Goal: Transaction & Acquisition: Purchase product/service

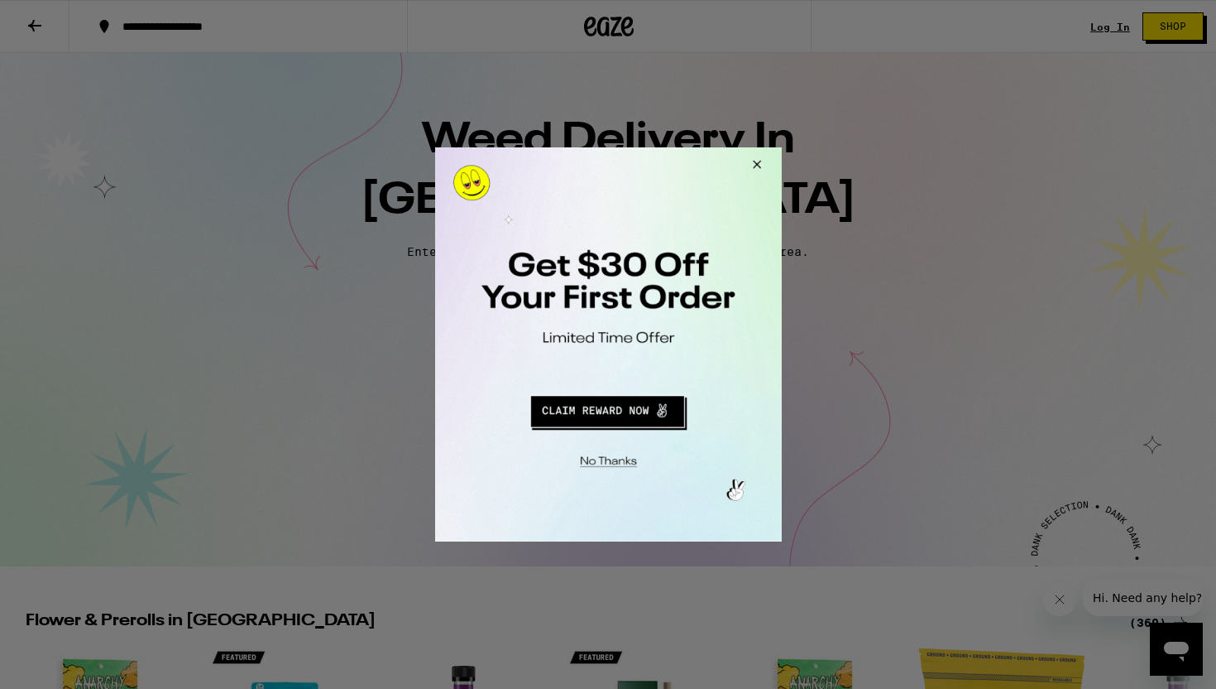
click at [591, 428] on button "Redirect to URL" at bounding box center [607, 409] width 288 height 40
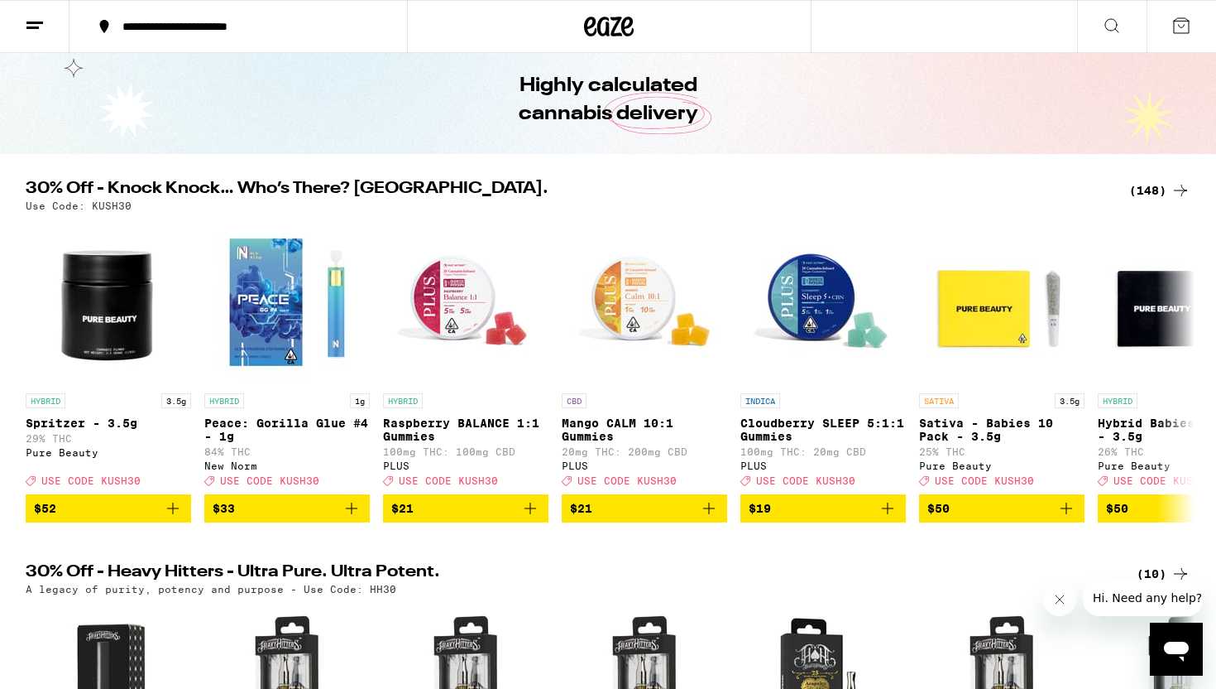
scroll to position [63, 0]
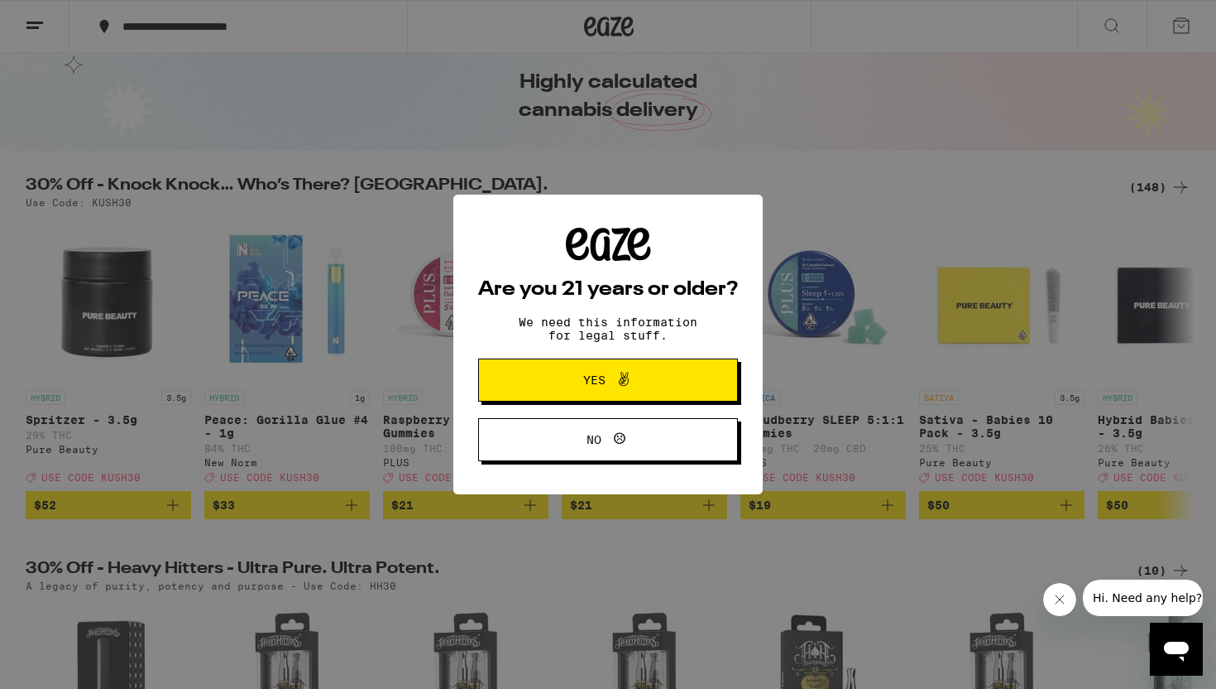
click at [579, 401] on button "Yes" at bounding box center [608, 379] width 260 height 43
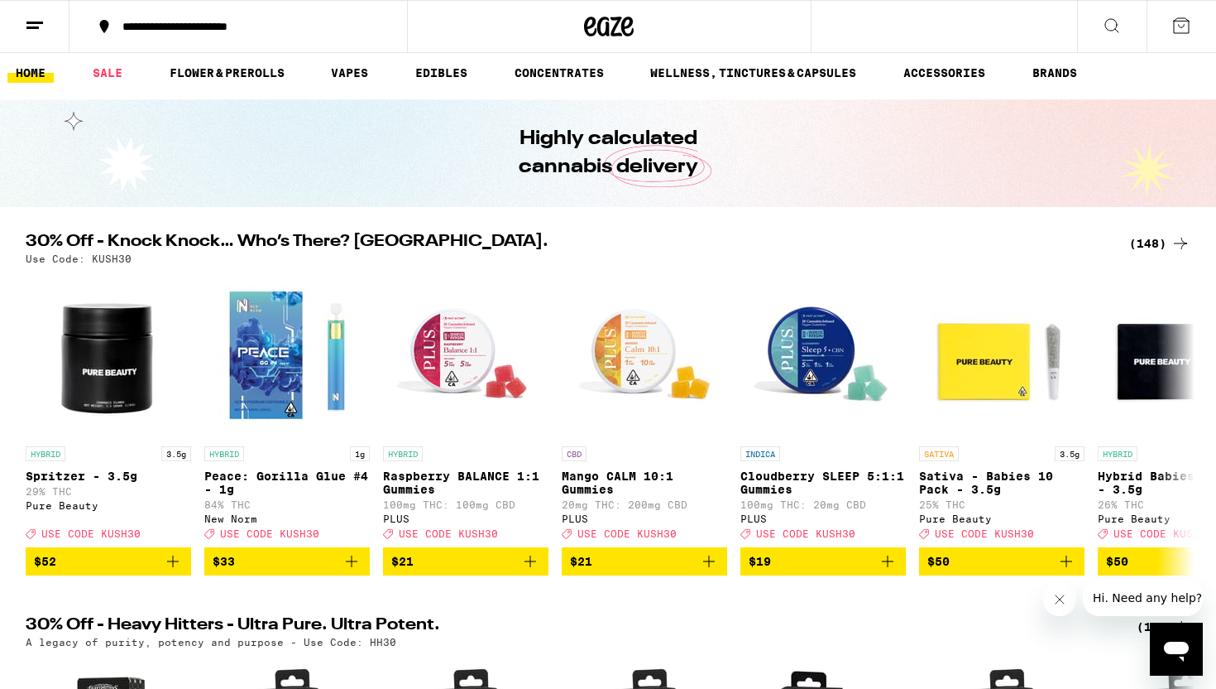
scroll to position [0, 0]
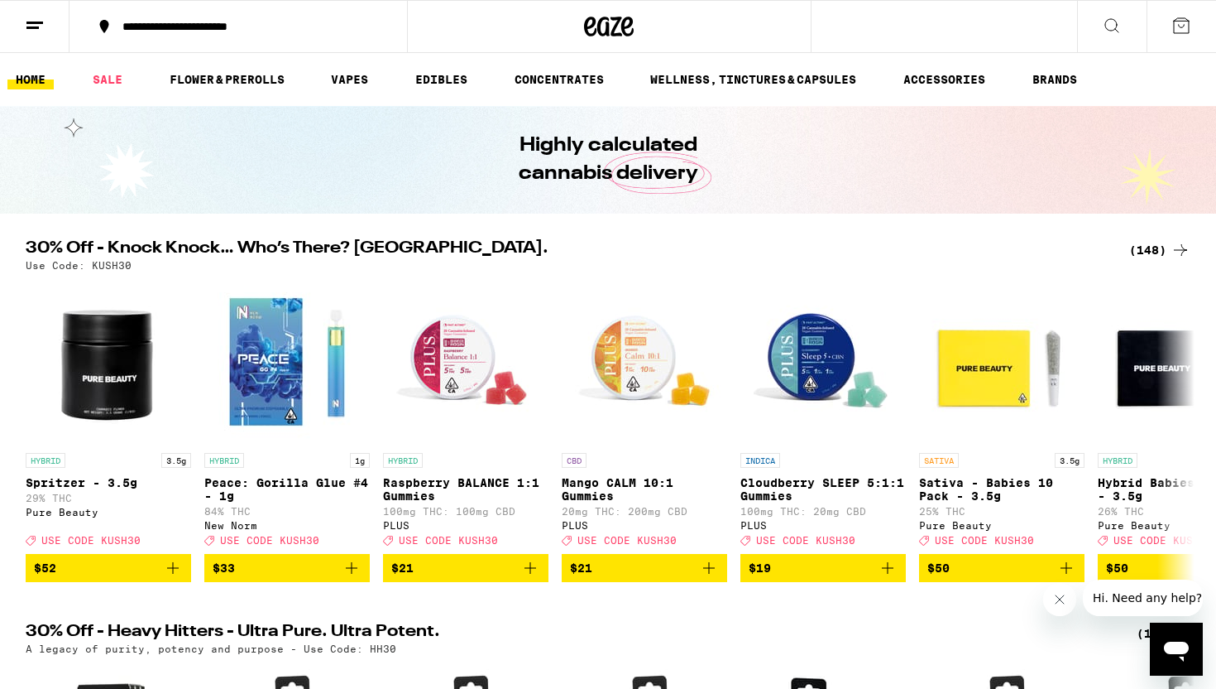
click at [1093, 31] on button at bounding box center [1112, 27] width 70 height 52
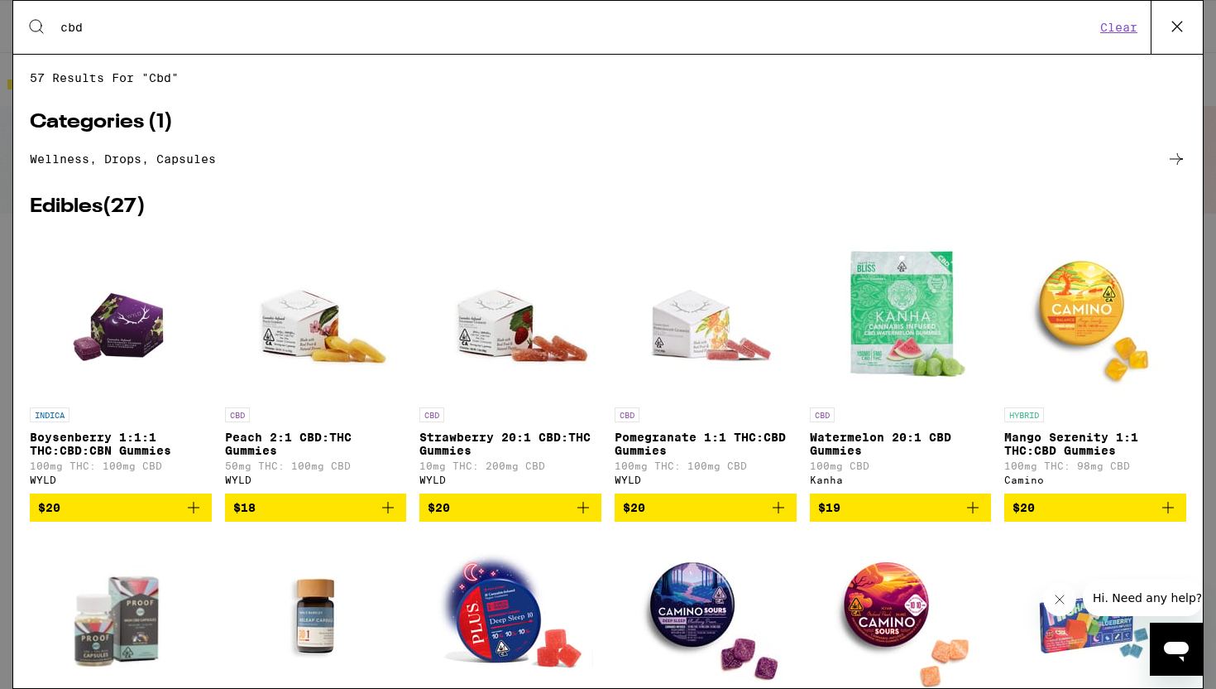
type input "cbd"
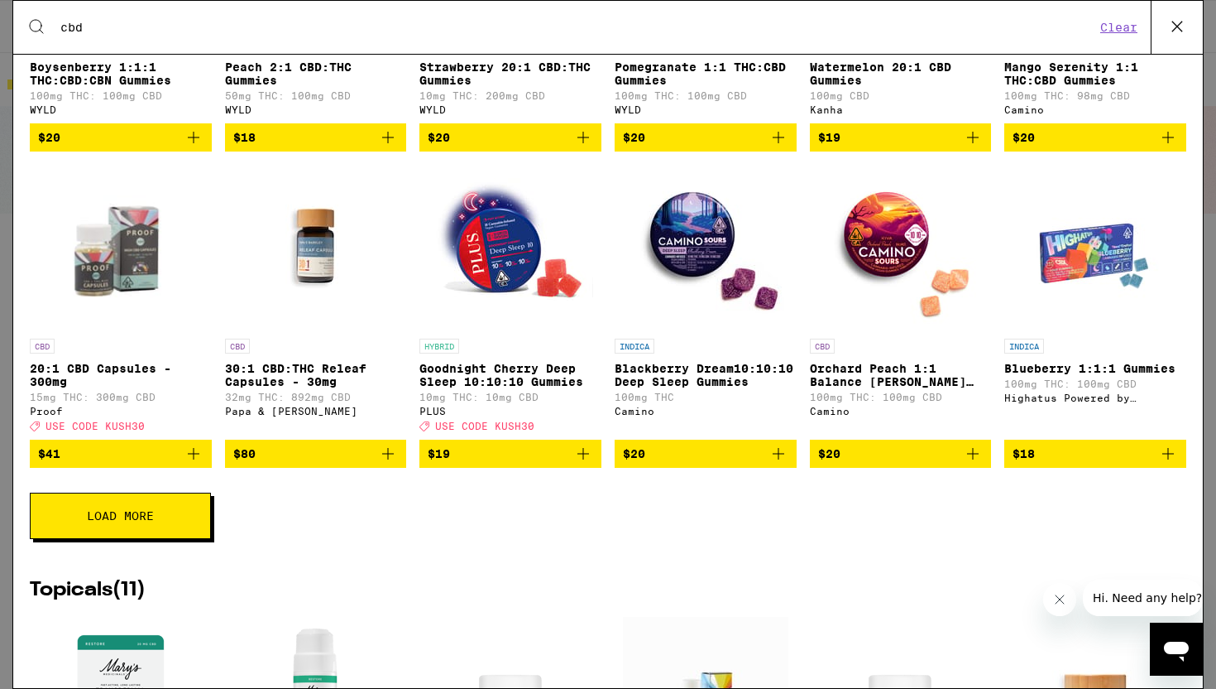
scroll to position [372, 0]
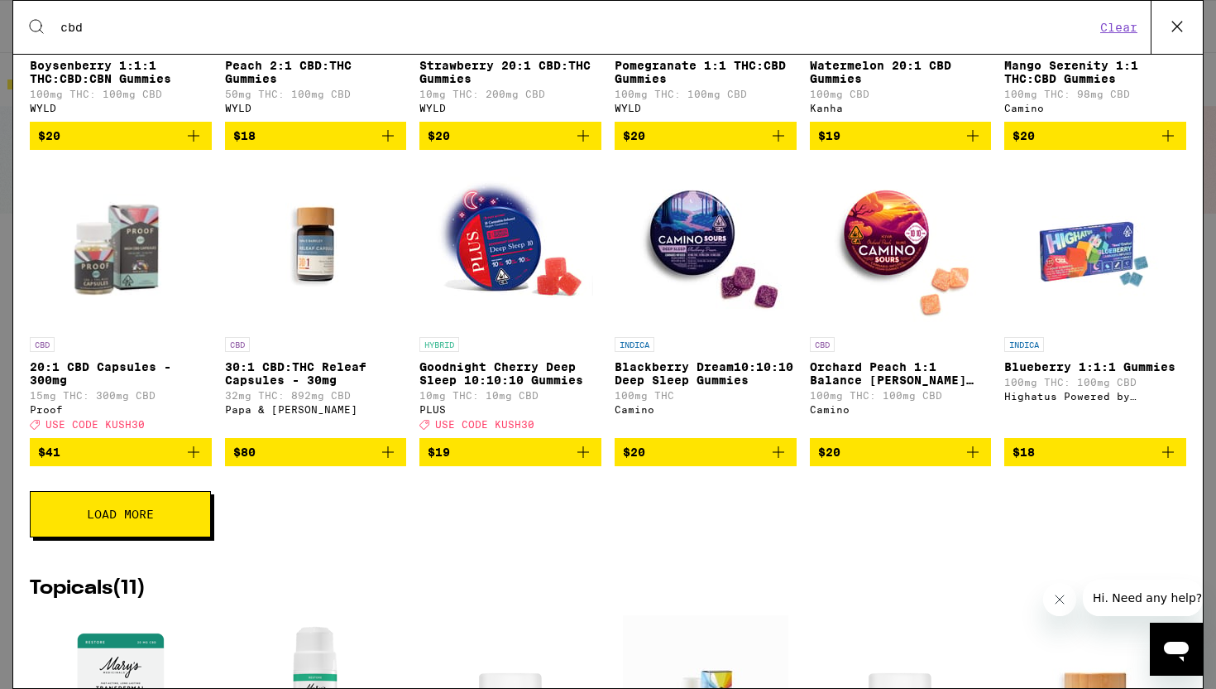
click at [142, 520] on span "Load More" at bounding box center [120, 514] width 67 height 12
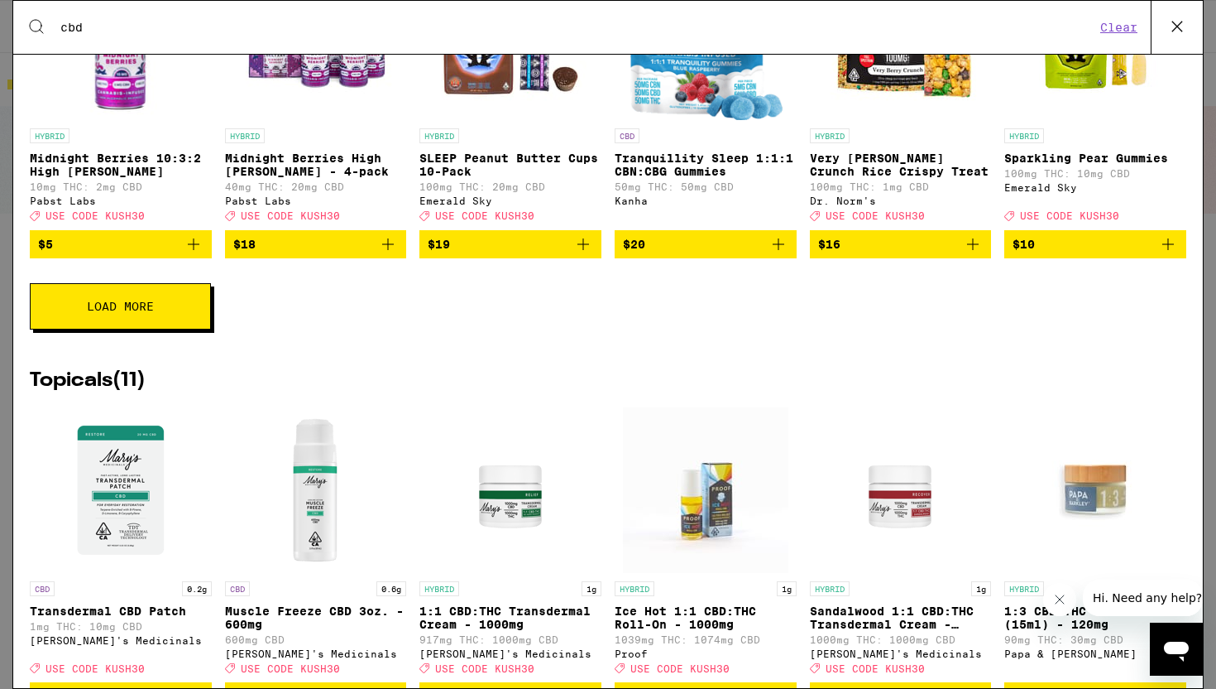
scroll to position [1231, 0]
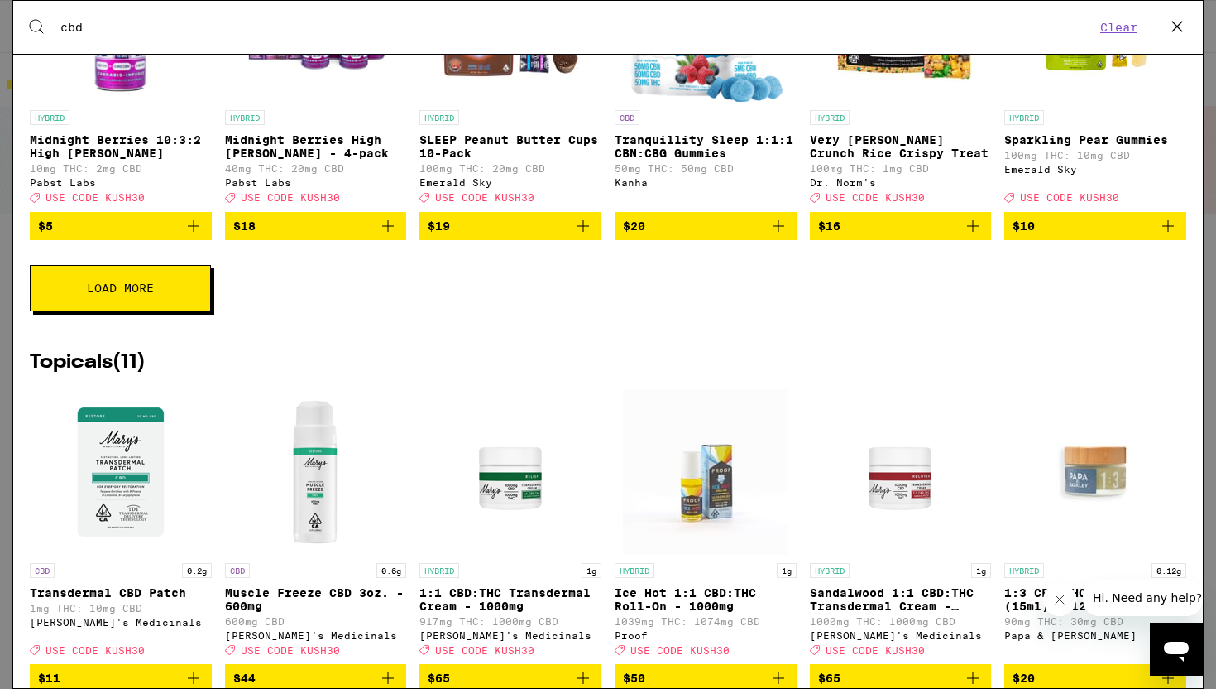
click at [177, 311] on button "Load More" at bounding box center [120, 288] width 181 height 46
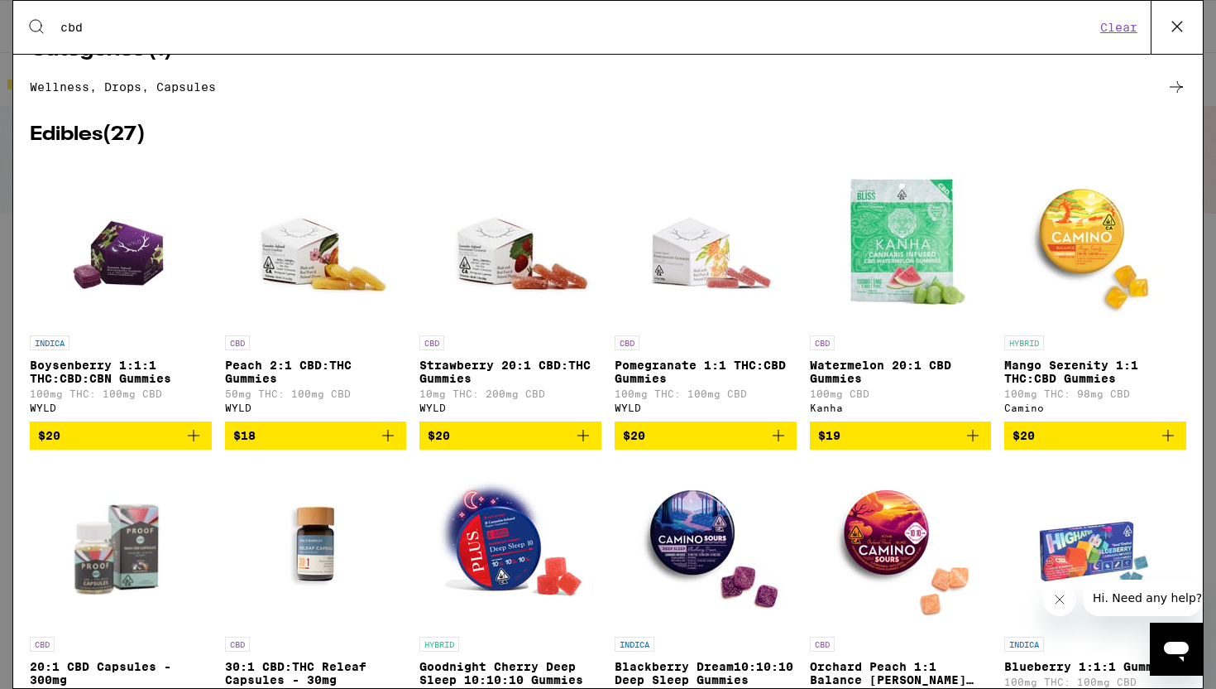
scroll to position [55, 0]
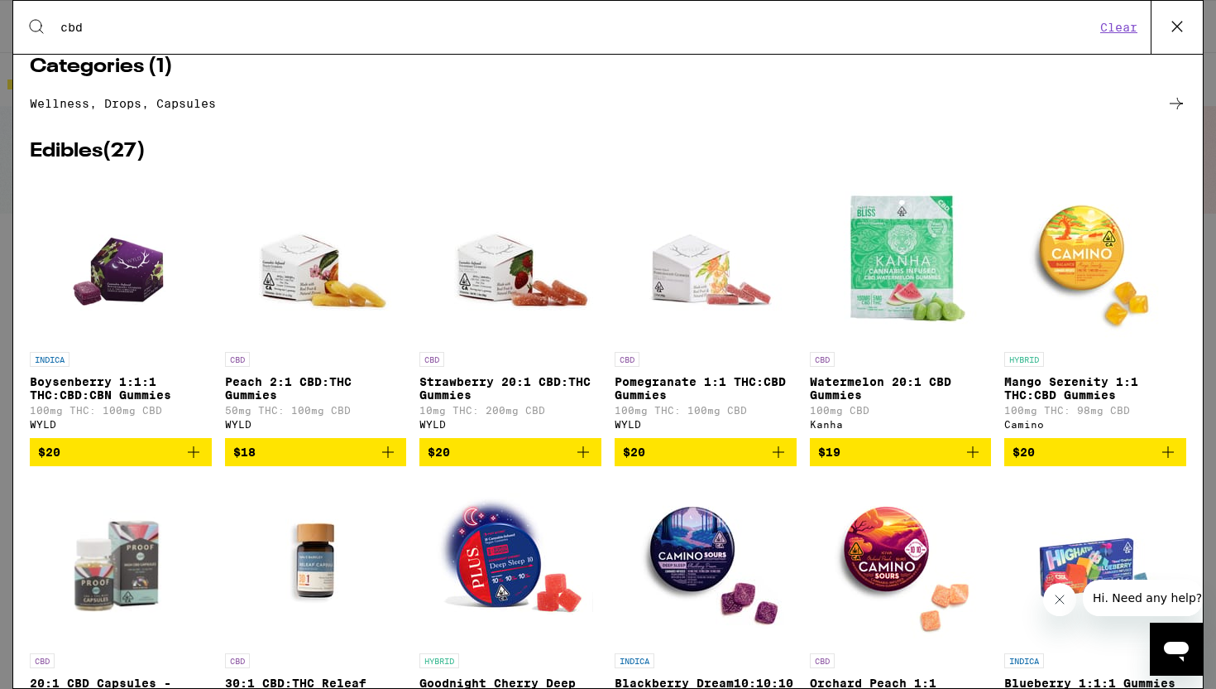
click at [897, 339] on img "Open page for Watermelon 20:1 CBD Gummies from Kanha" at bounding box center [901, 261] width 166 height 166
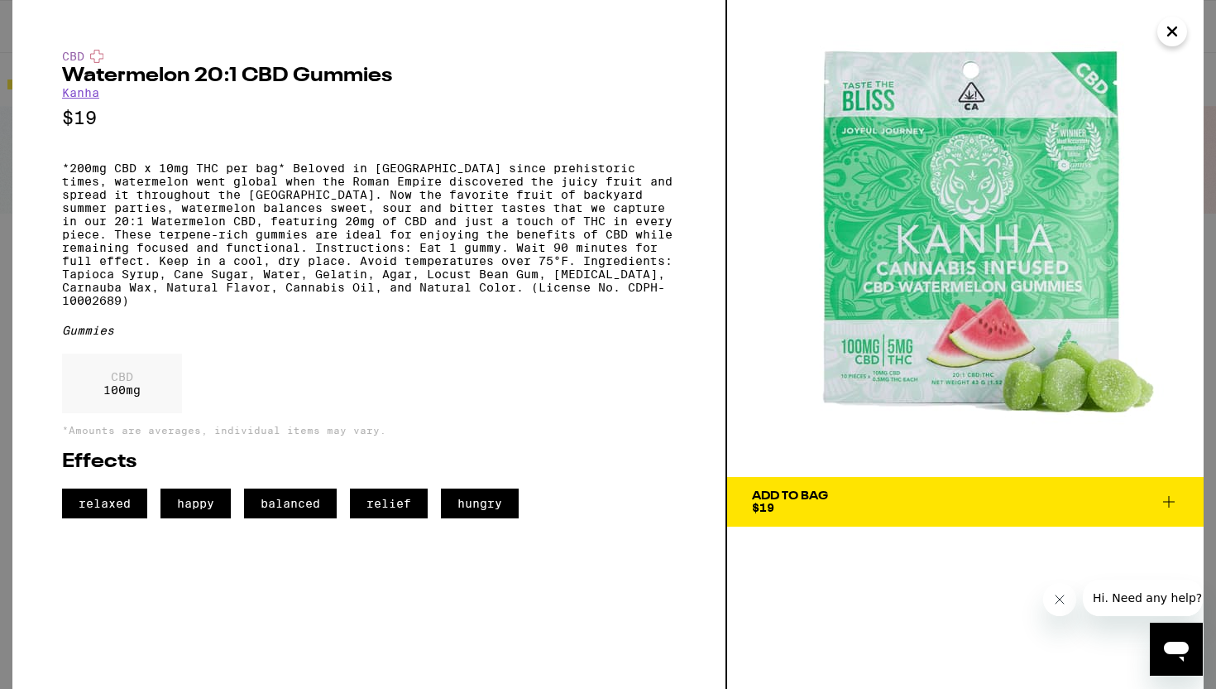
click at [945, 336] on img at bounding box center [965, 238] width 477 height 477
click at [882, 510] on span "Add To Bag $19" at bounding box center [965, 501] width 427 height 23
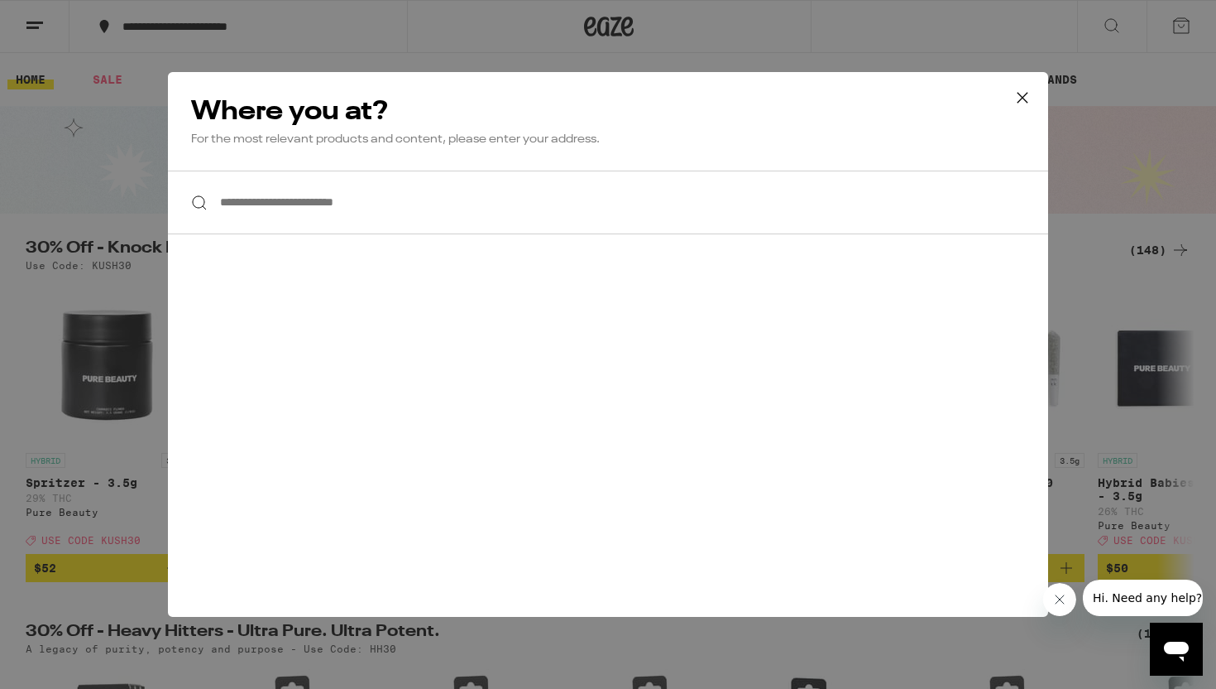
click at [492, 204] on input "**********" at bounding box center [608, 202] width 880 height 64
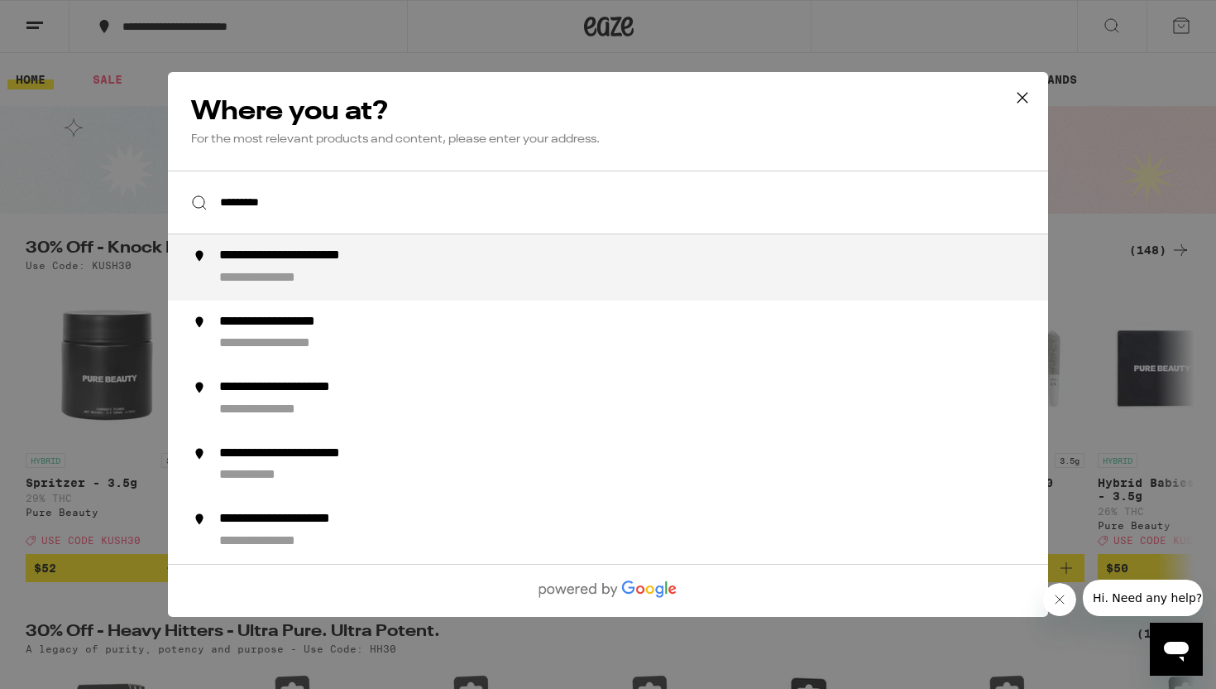
click at [463, 265] on div "**********" at bounding box center [641, 267] width 844 height 40
type input "**********"
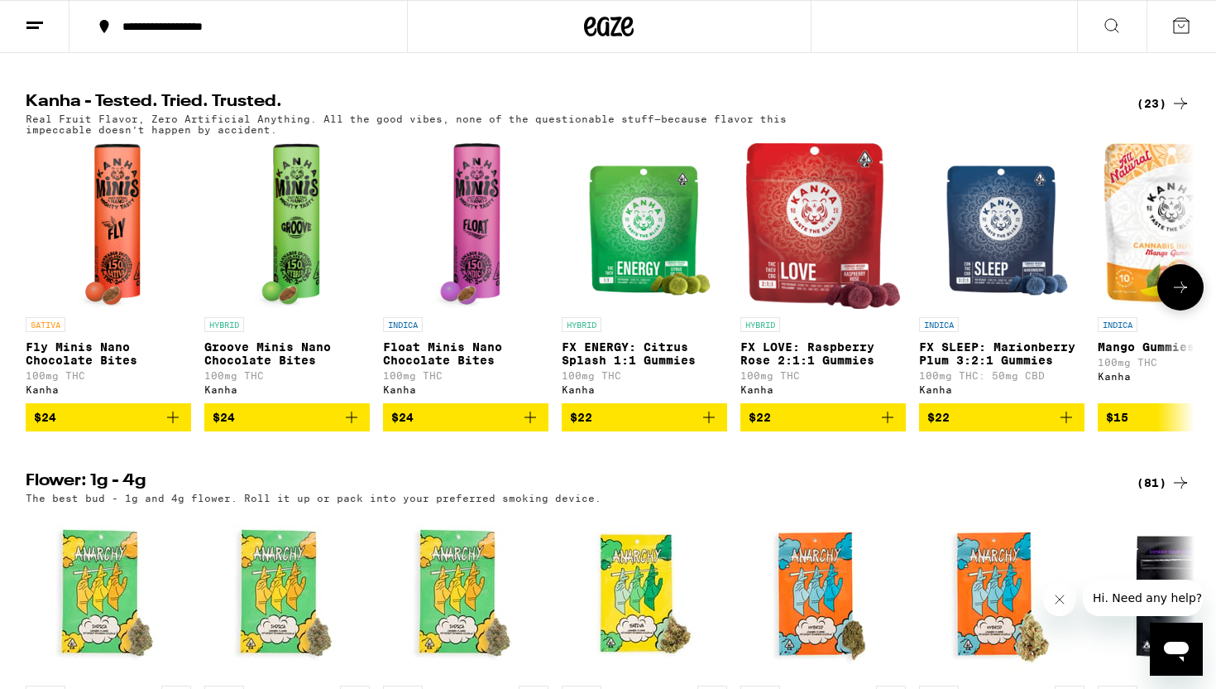
scroll to position [948, 0]
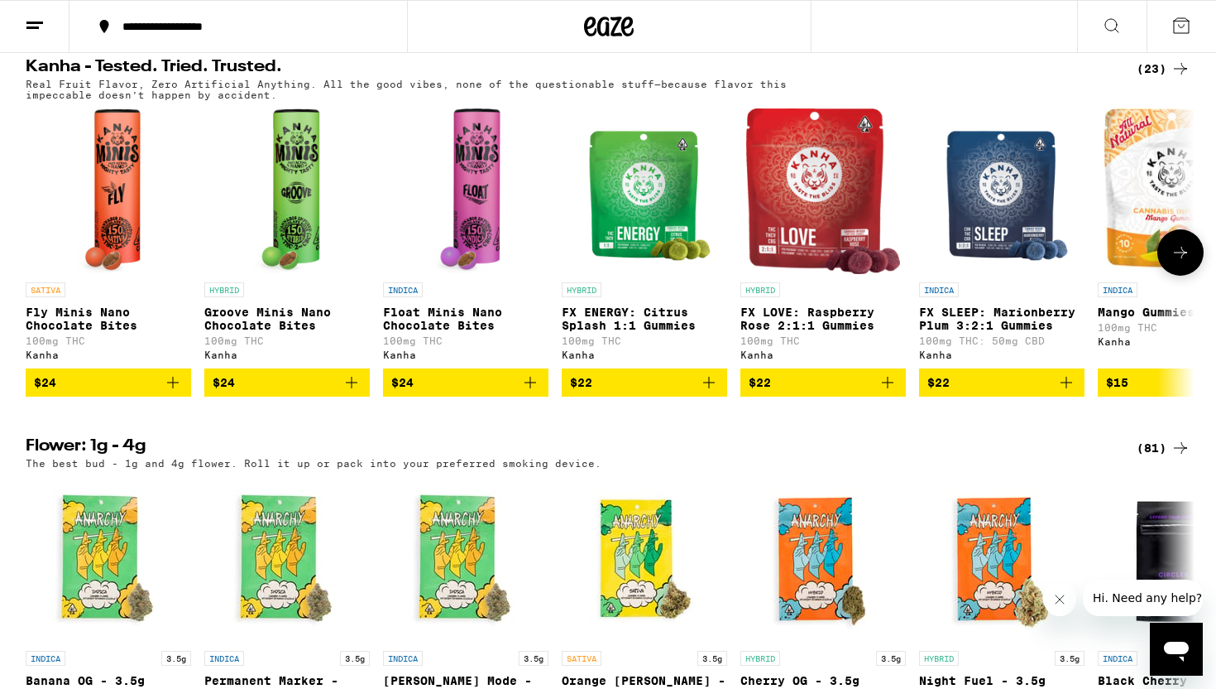
click at [1169, 276] on button at bounding box center [1181, 252] width 46 height 46
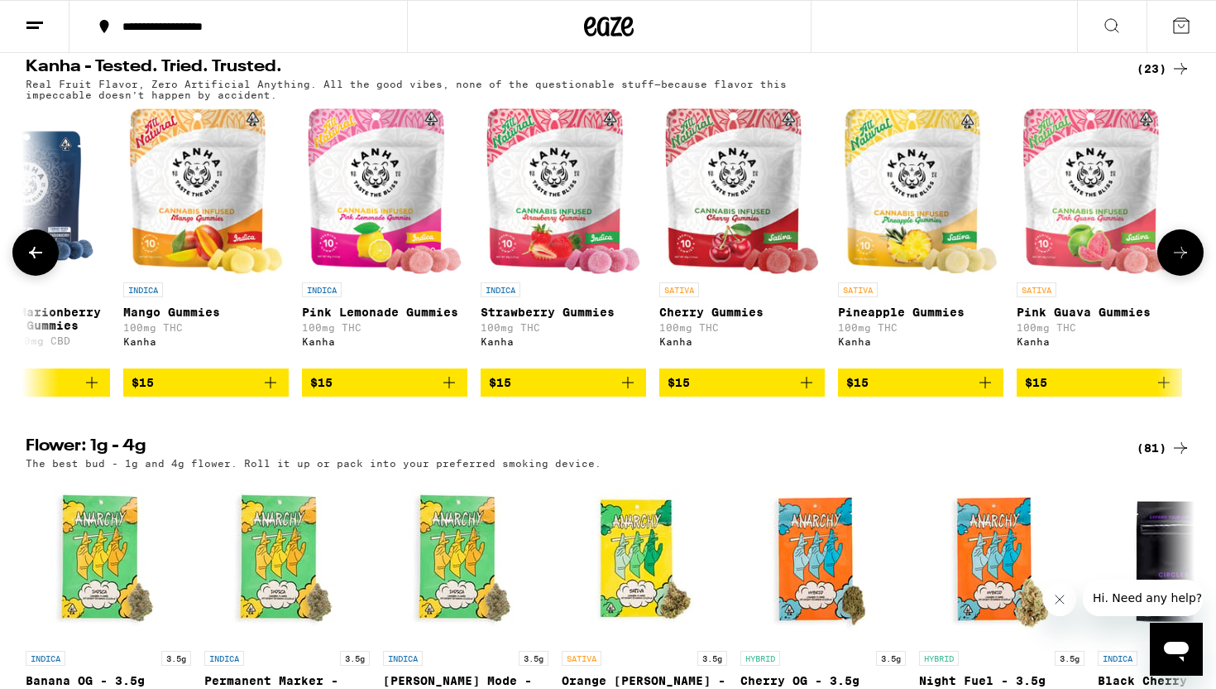
scroll to position [0, 985]
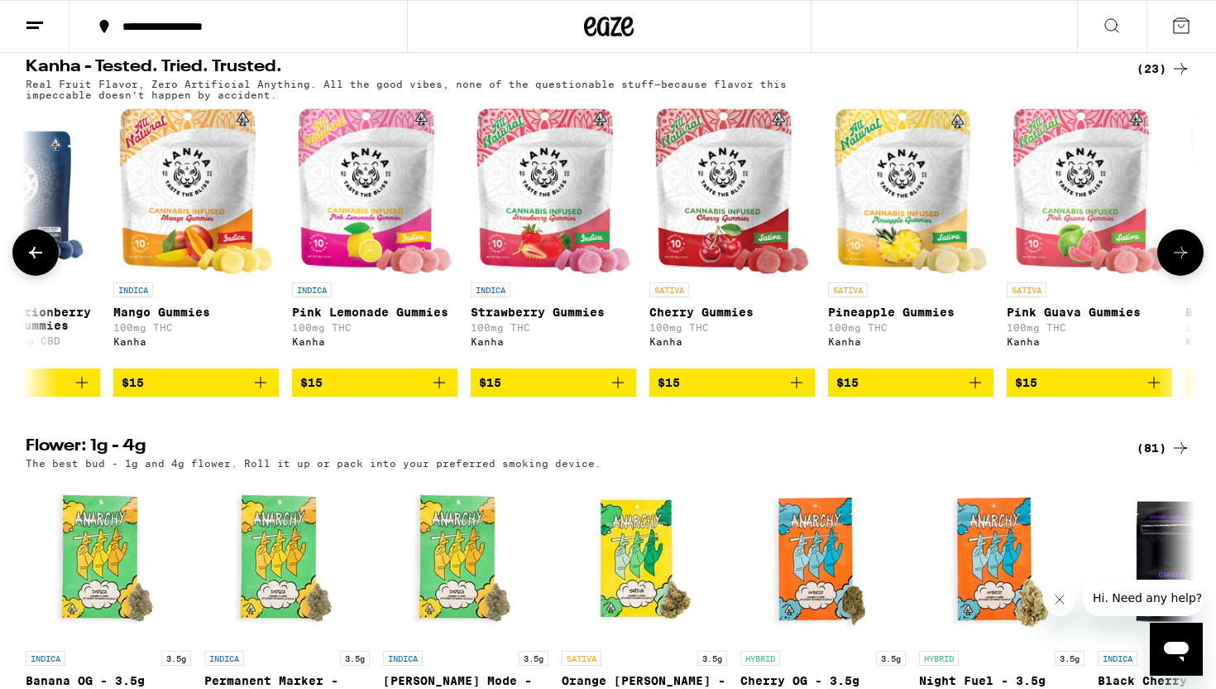
click at [1183, 262] on icon at bounding box center [1181, 252] width 20 height 20
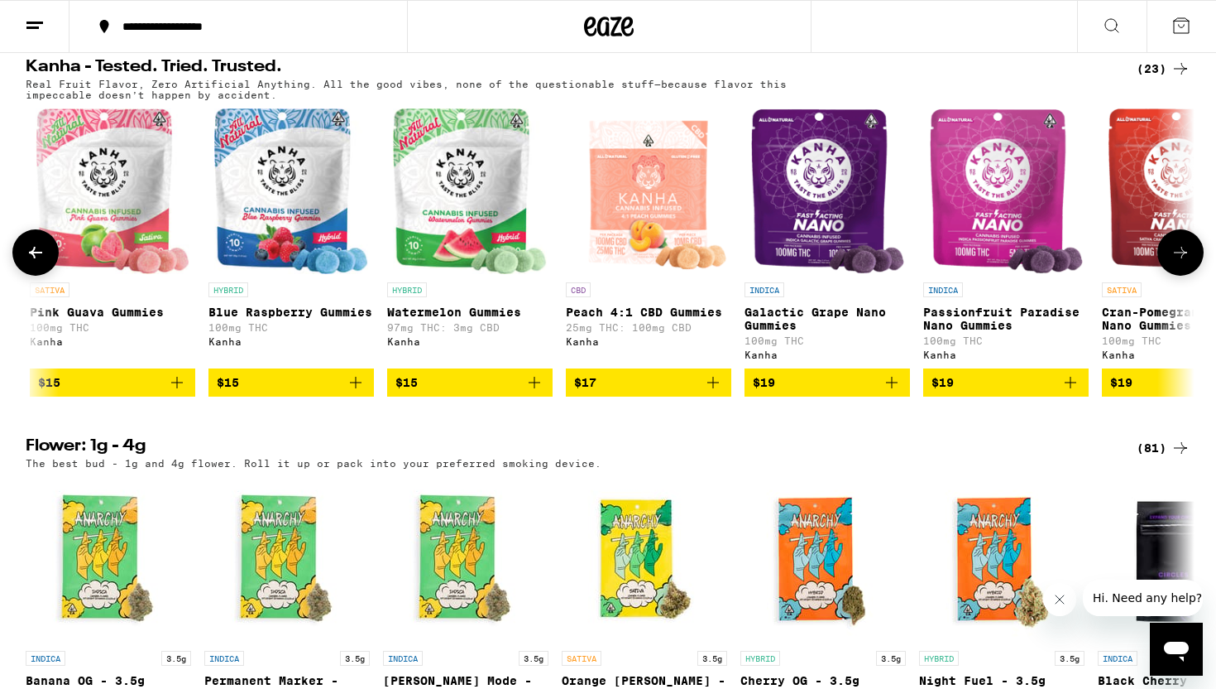
scroll to position [0, 1970]
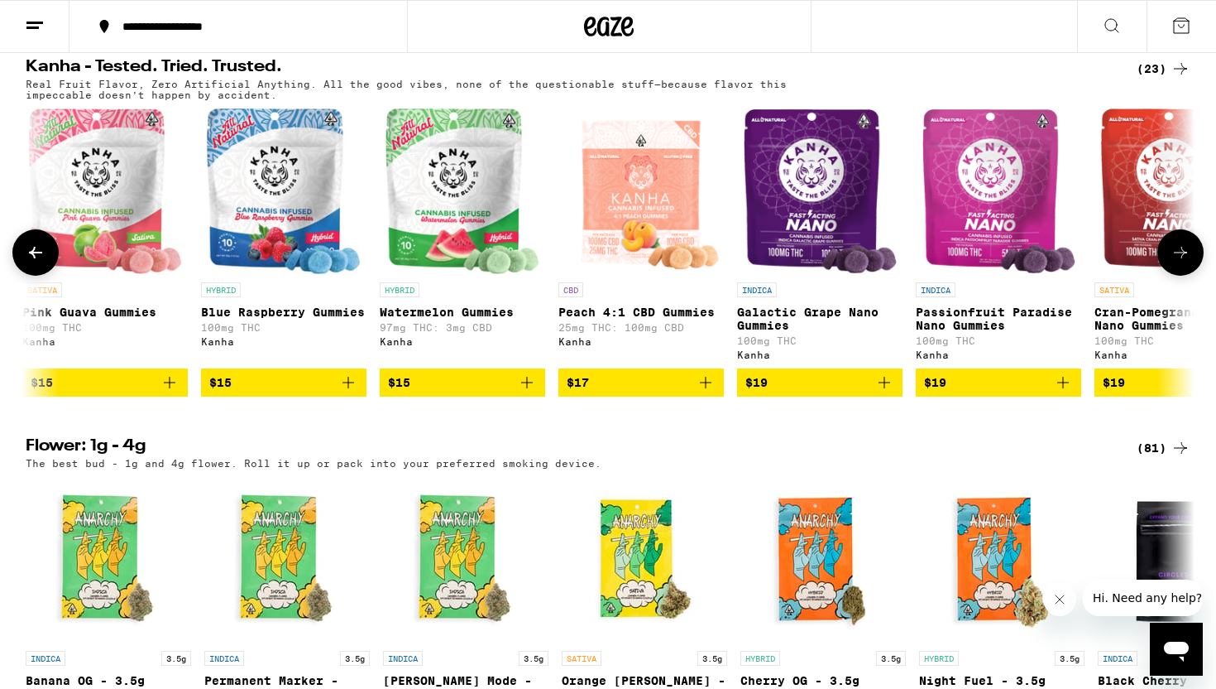
click at [1181, 262] on icon at bounding box center [1181, 252] width 20 height 20
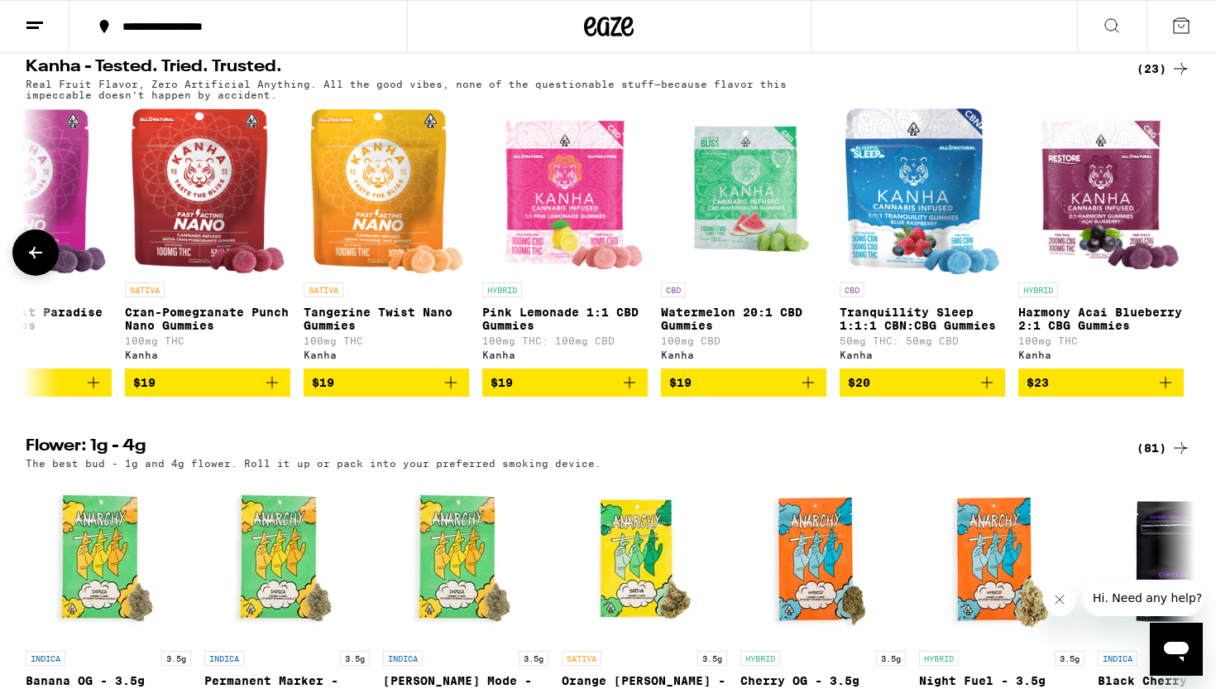
scroll to position [0, 2946]
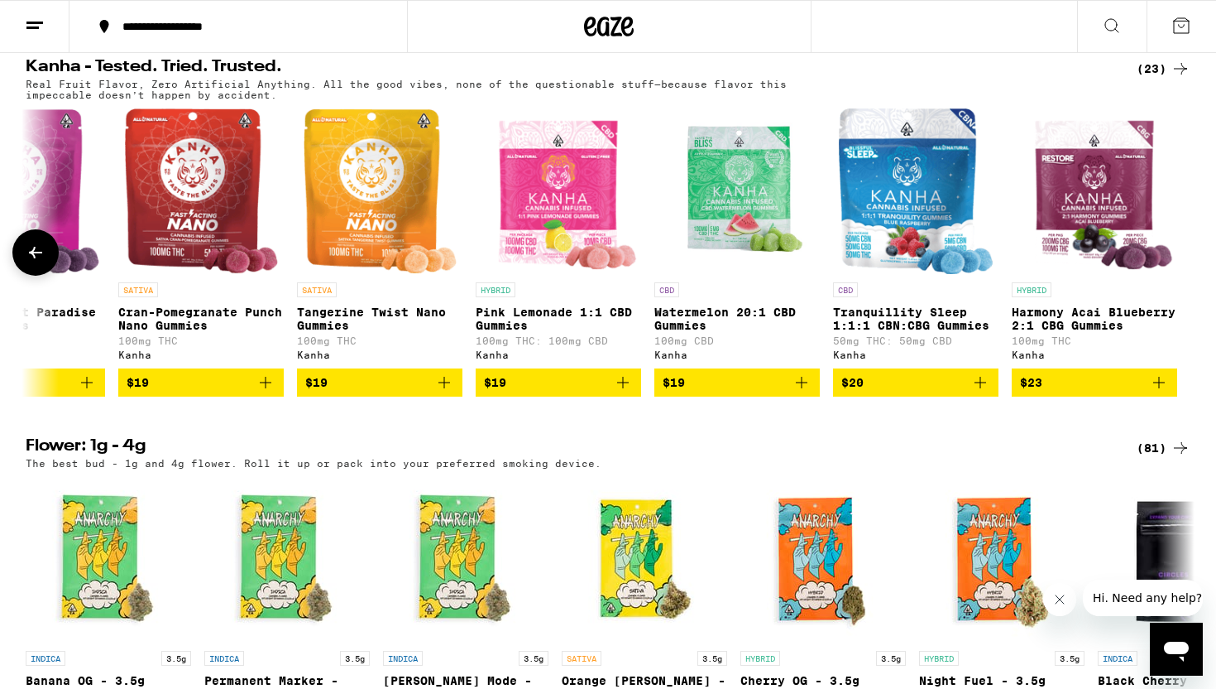
click at [751, 274] on img "Open page for Watermelon 20:1 CBD Gummies from Kanha" at bounding box center [738, 191] width 166 height 166
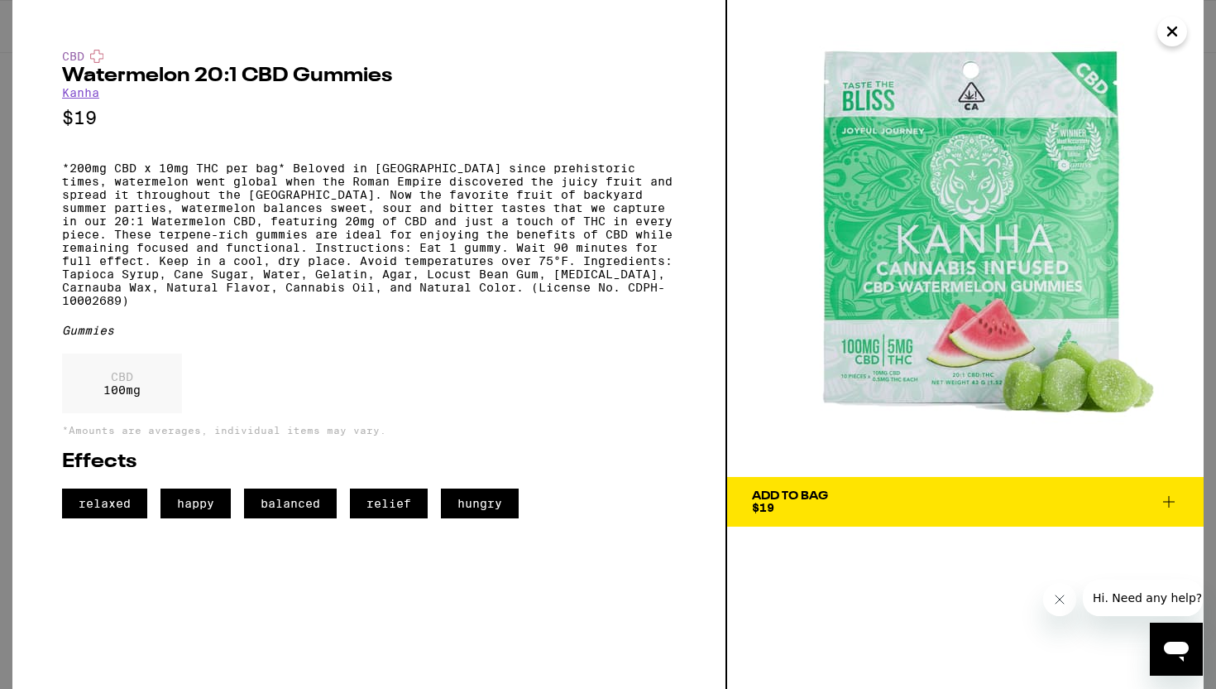
click at [910, 492] on span "Add To Bag $19" at bounding box center [965, 501] width 427 height 23
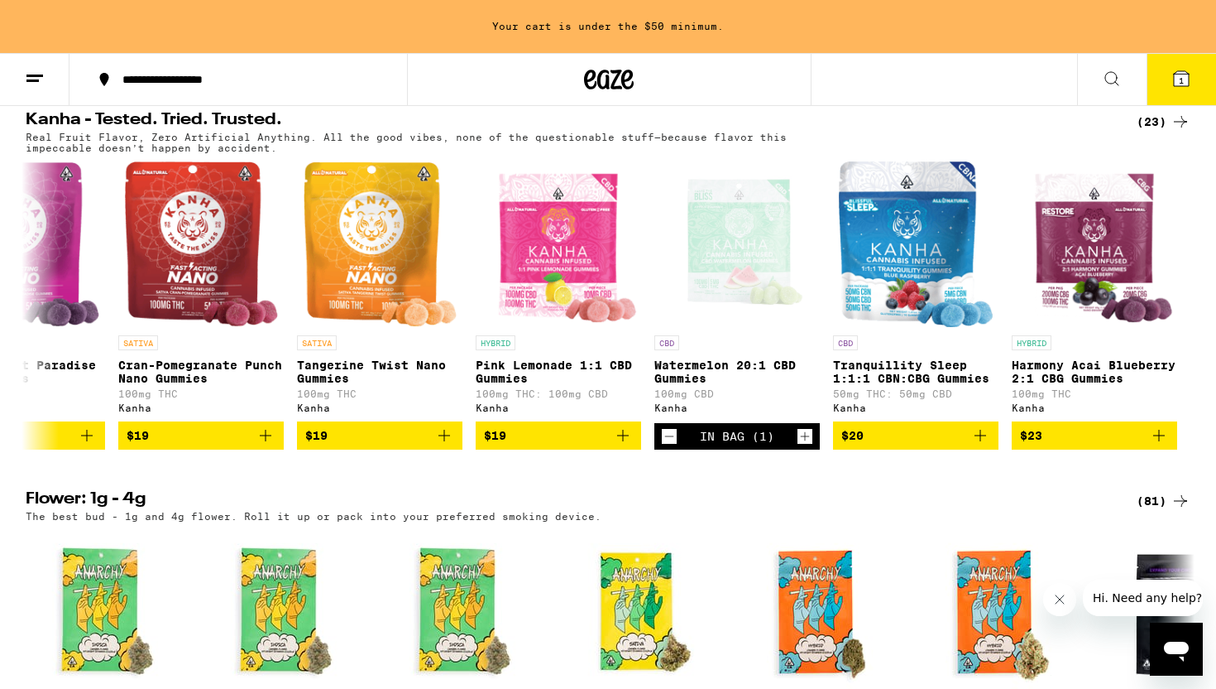
scroll to position [1001, 0]
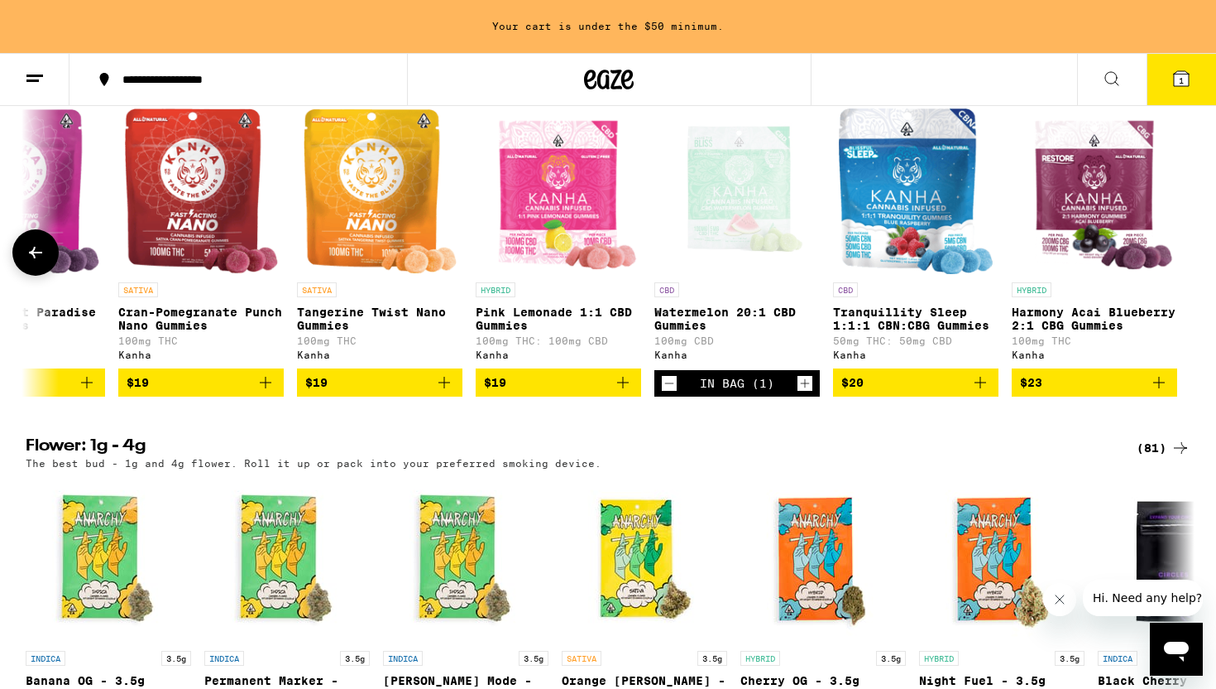
click at [804, 393] on icon "Increment" at bounding box center [805, 383] width 15 height 20
click at [1161, 75] on button "2" at bounding box center [1182, 79] width 70 height 51
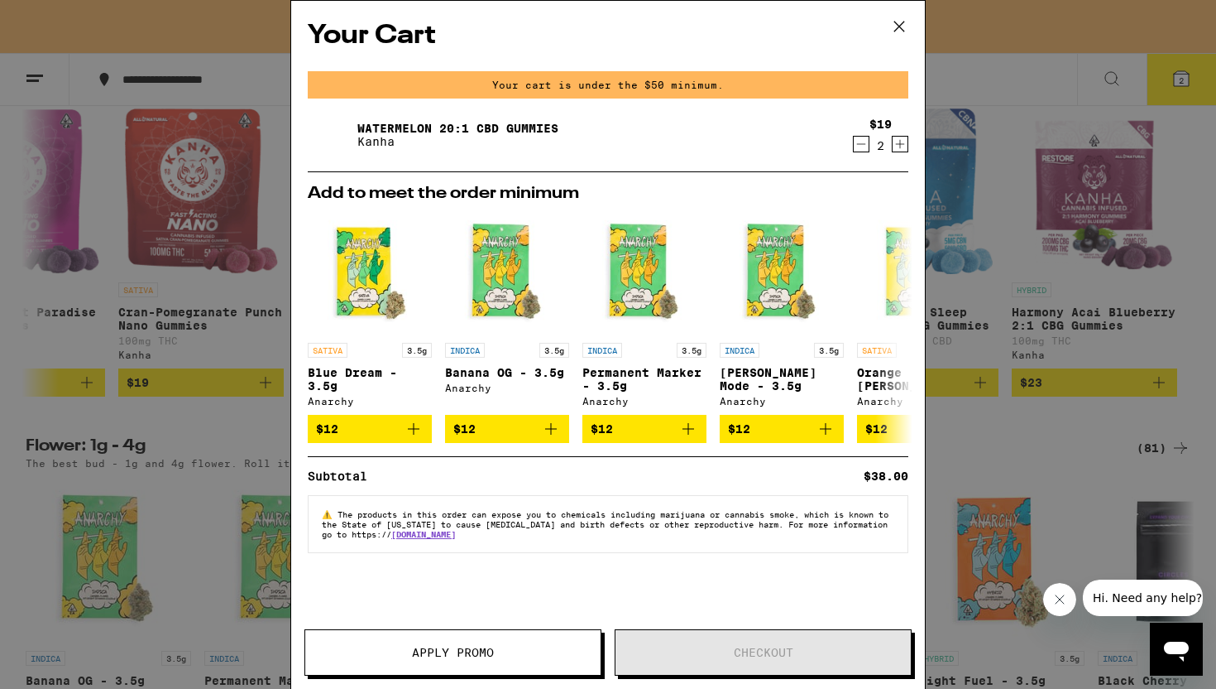
click at [896, 30] on icon at bounding box center [899, 26] width 25 height 25
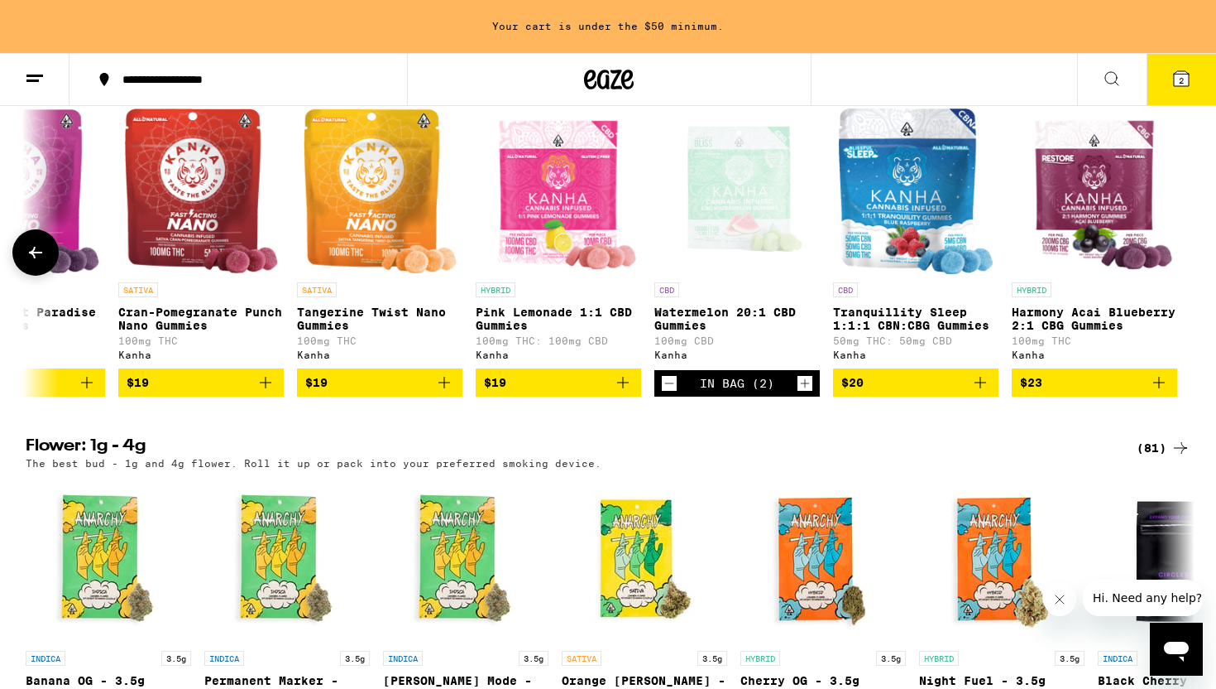
click at [807, 393] on icon "Increment" at bounding box center [805, 383] width 15 height 20
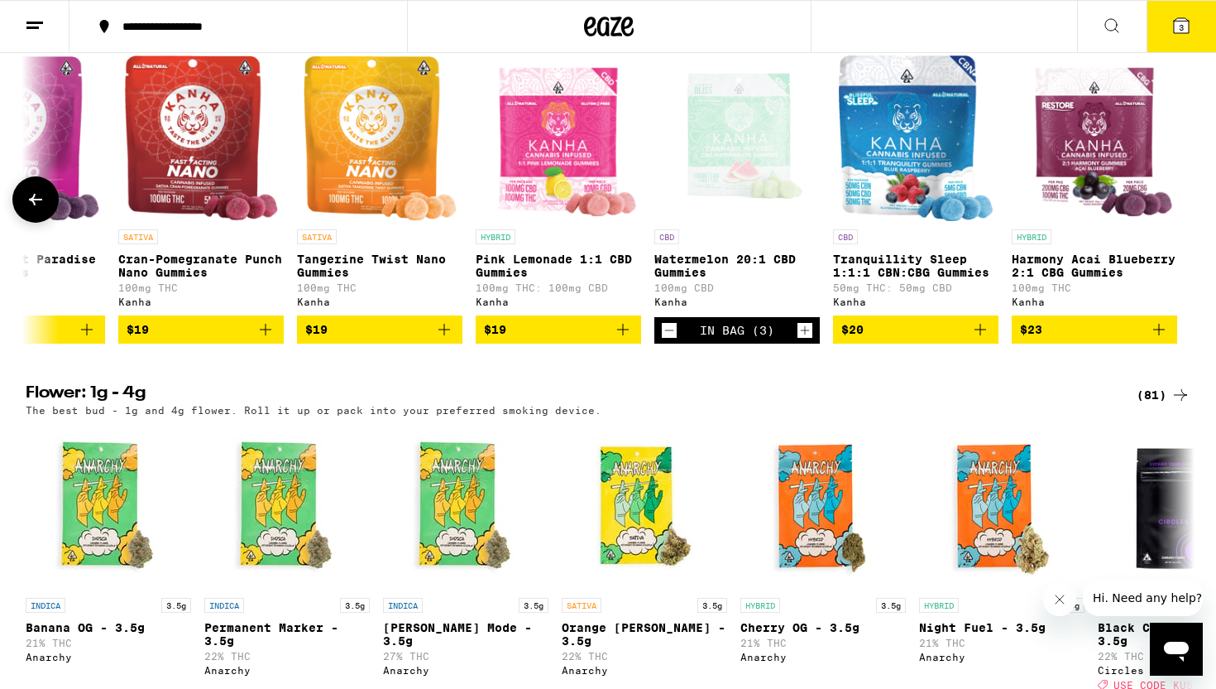
scroll to position [1072, 0]
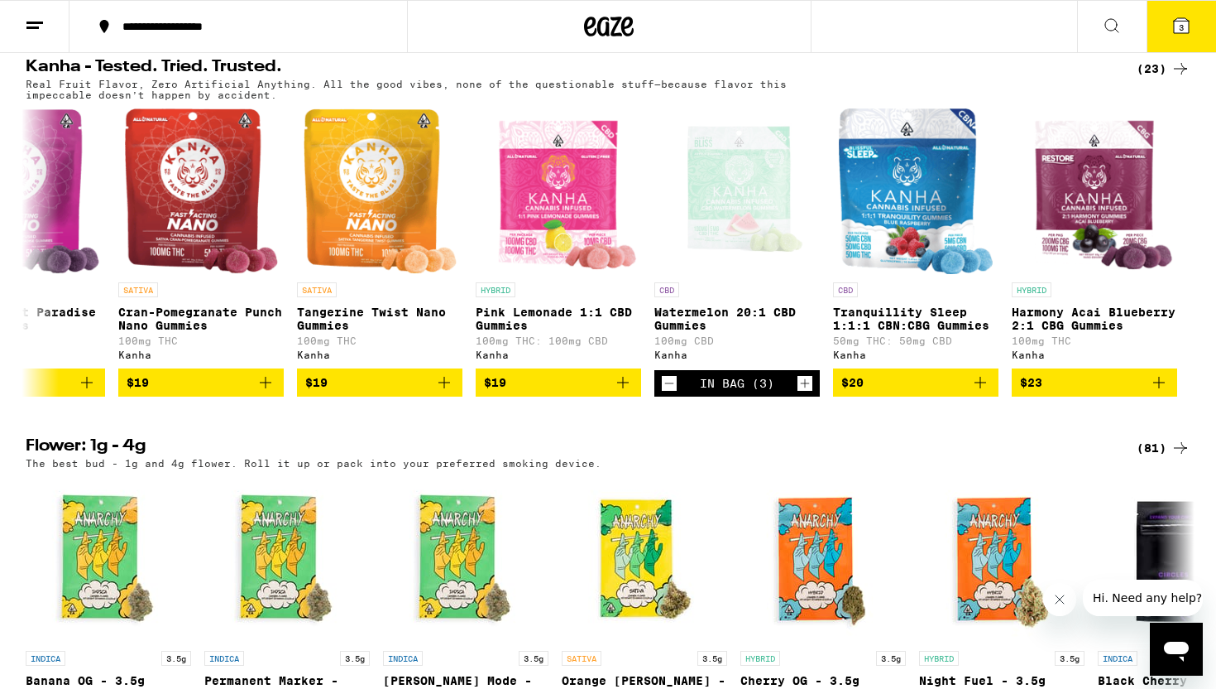
click at [1176, 40] on button "3" at bounding box center [1182, 26] width 70 height 51
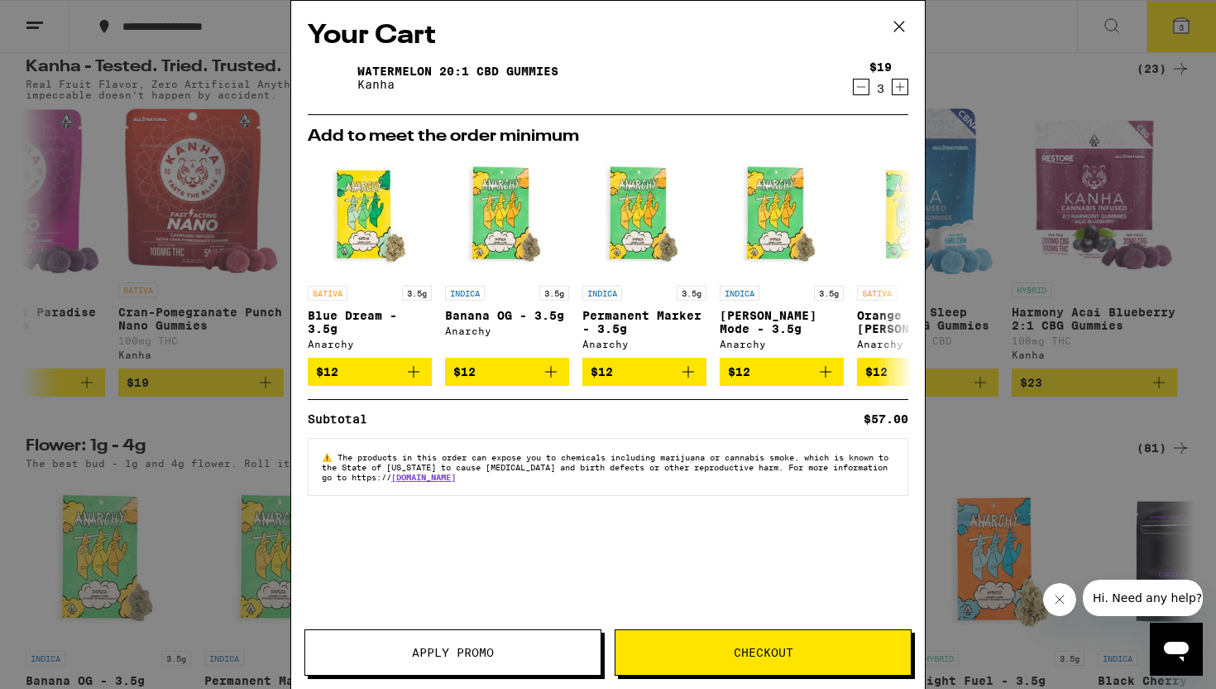
click at [535, 655] on span "Apply Promo" at bounding box center [452, 652] width 295 height 12
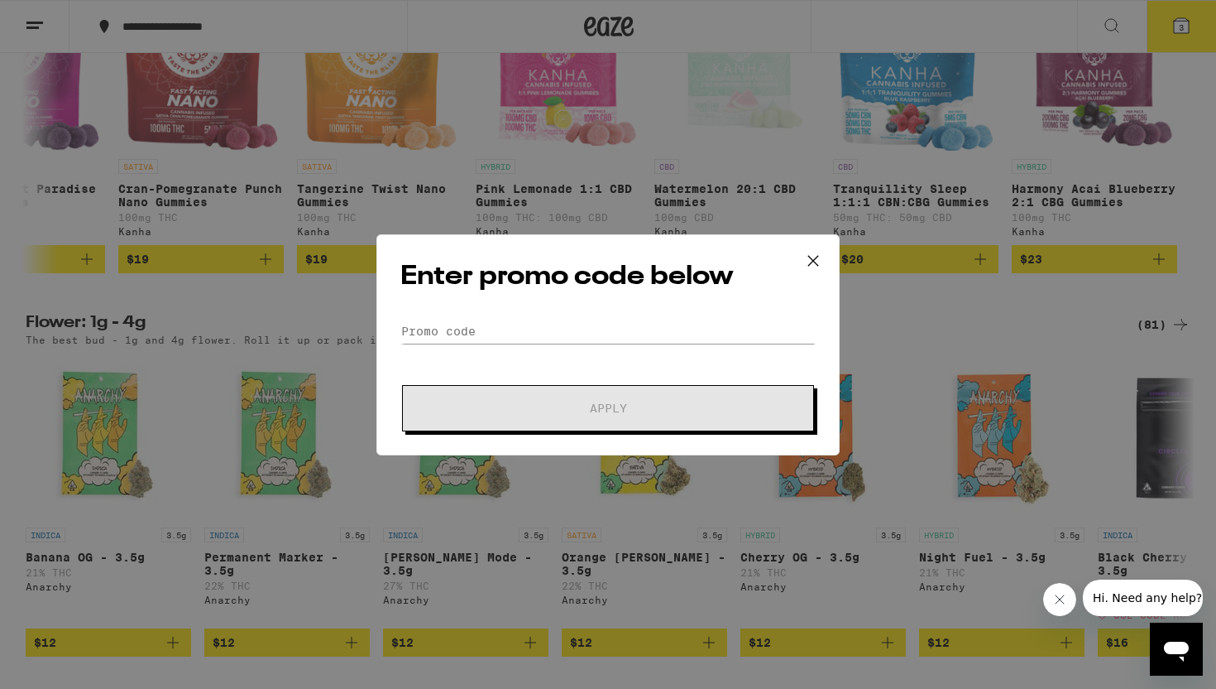
scroll to position [948, 0]
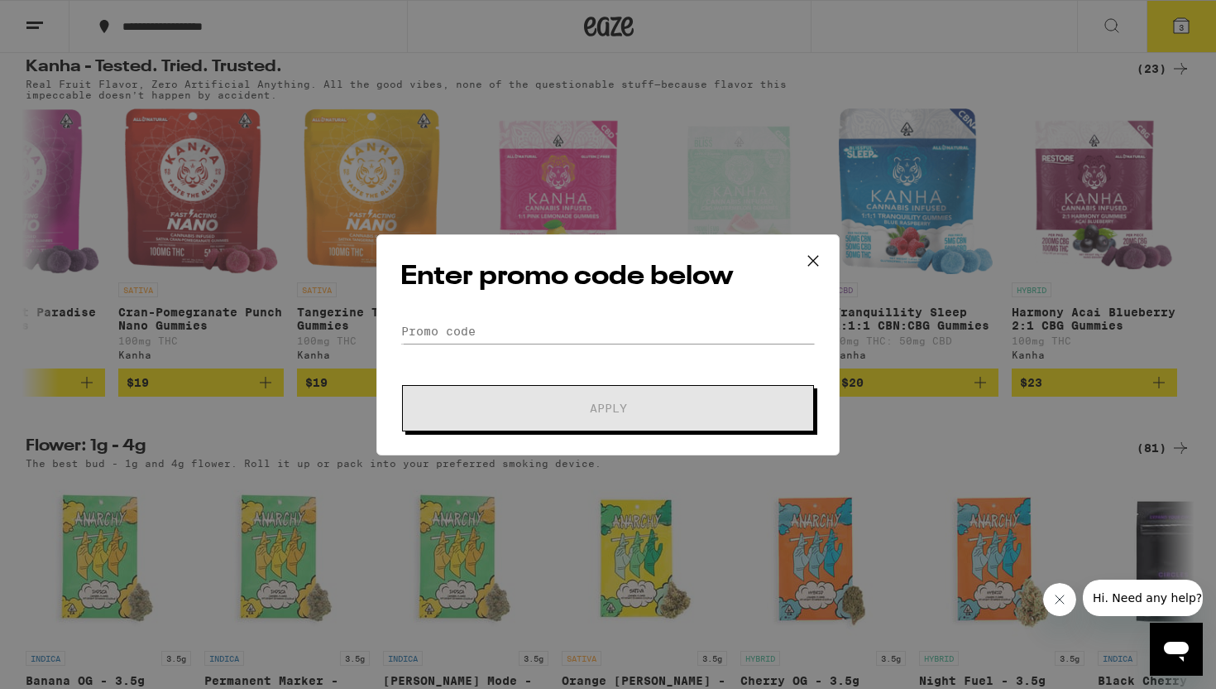
click at [814, 259] on icon at bounding box center [813, 260] width 10 height 10
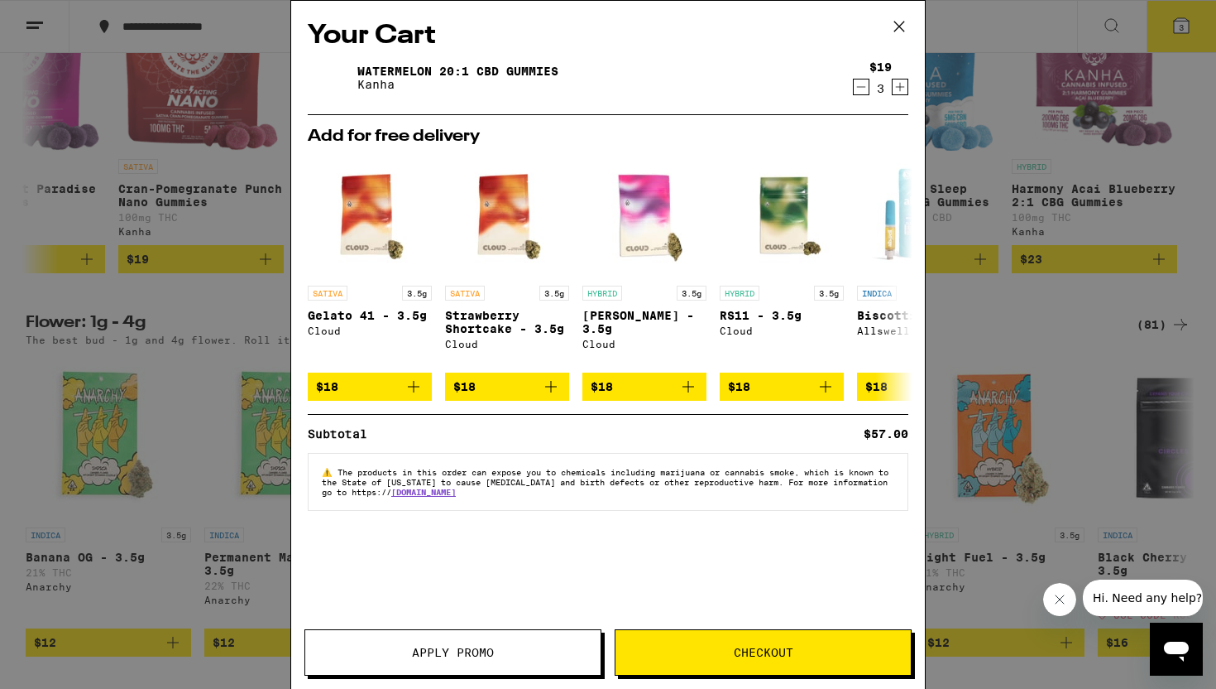
click at [896, 23] on icon at bounding box center [900, 27] width 10 height 10
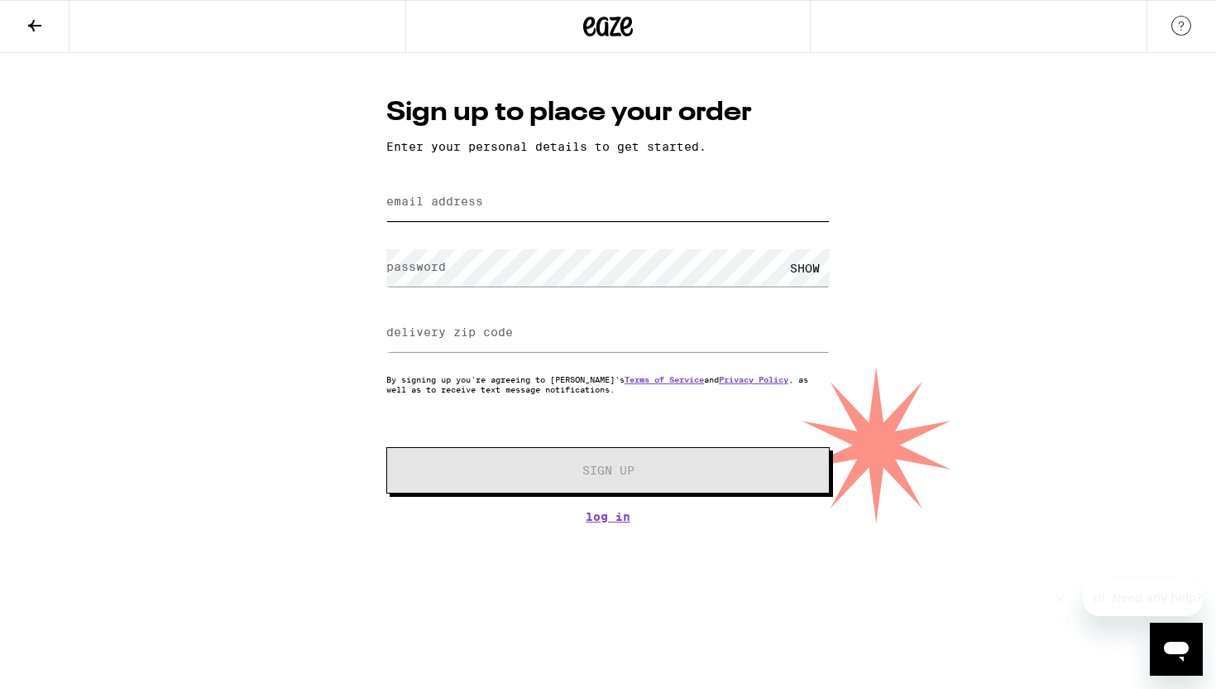
click at [562, 205] on input "email address" at bounding box center [608, 202] width 444 height 37
type input "robertmata54@gmail.com"
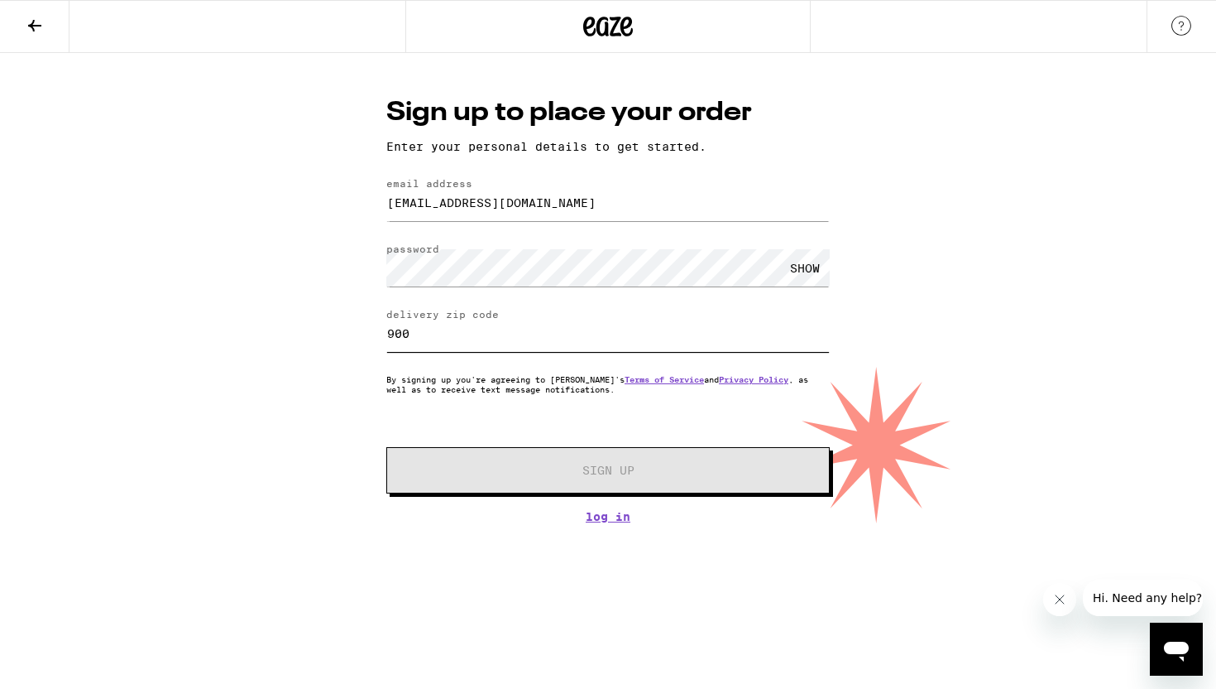
type input "90046"
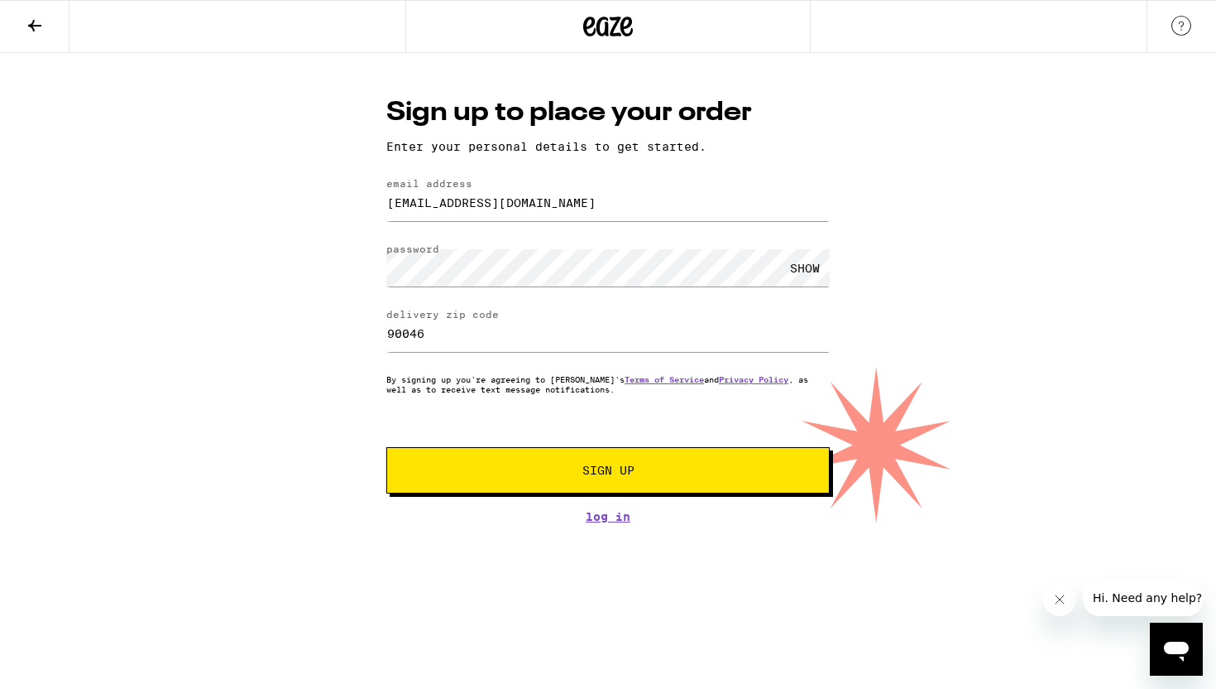
click at [546, 484] on button "Sign Up" at bounding box center [608, 470] width 444 height 46
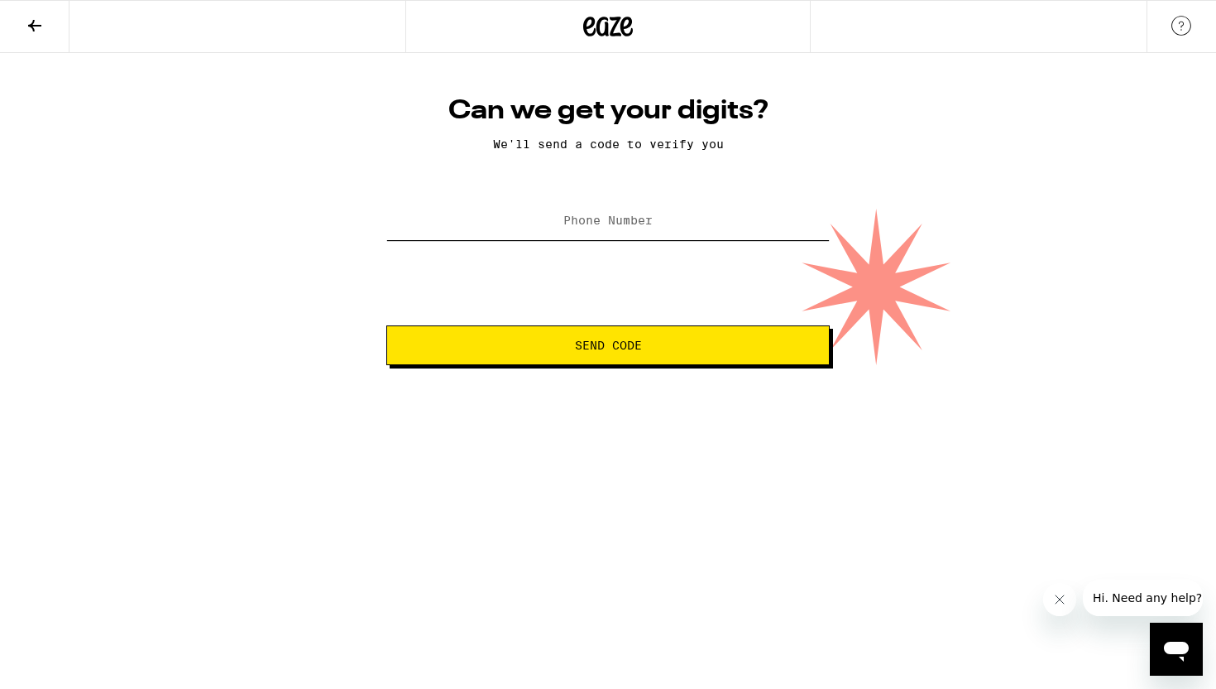
click at [588, 233] on input "Phone Number" at bounding box center [608, 221] width 444 height 37
type input "(209) 661-3044"
click at [591, 339] on span "Send Code" at bounding box center [608, 345] width 67 height 12
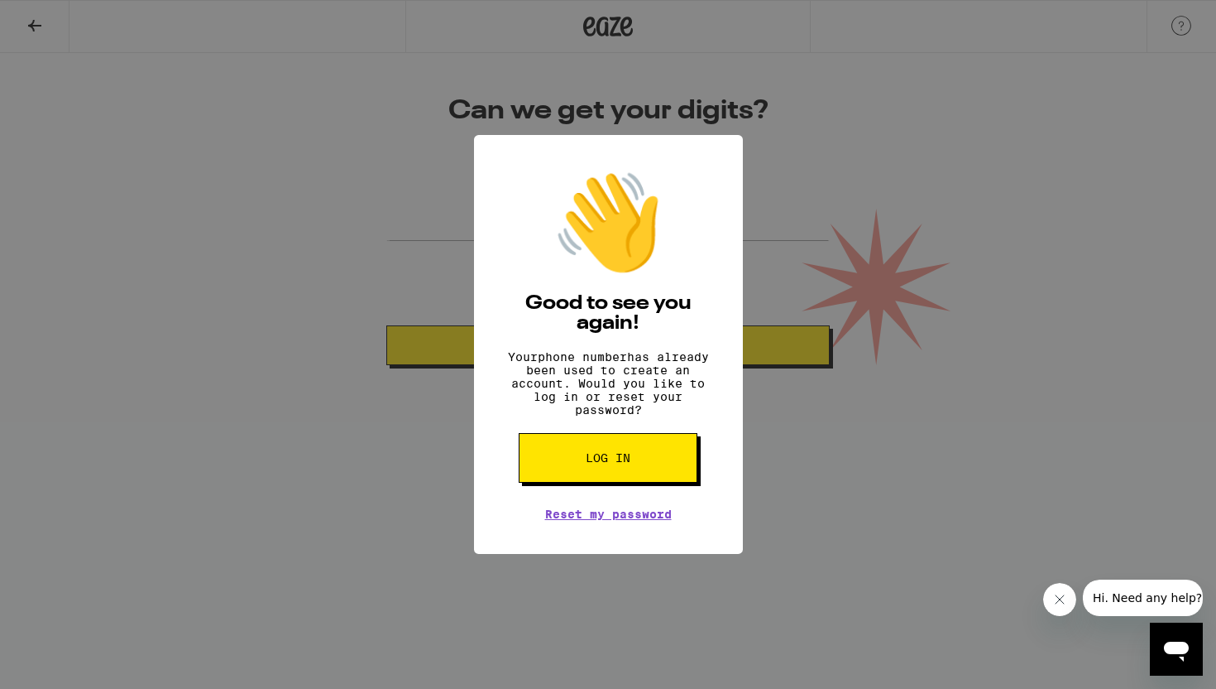
click at [612, 463] on span "Log in" at bounding box center [608, 458] width 45 height 12
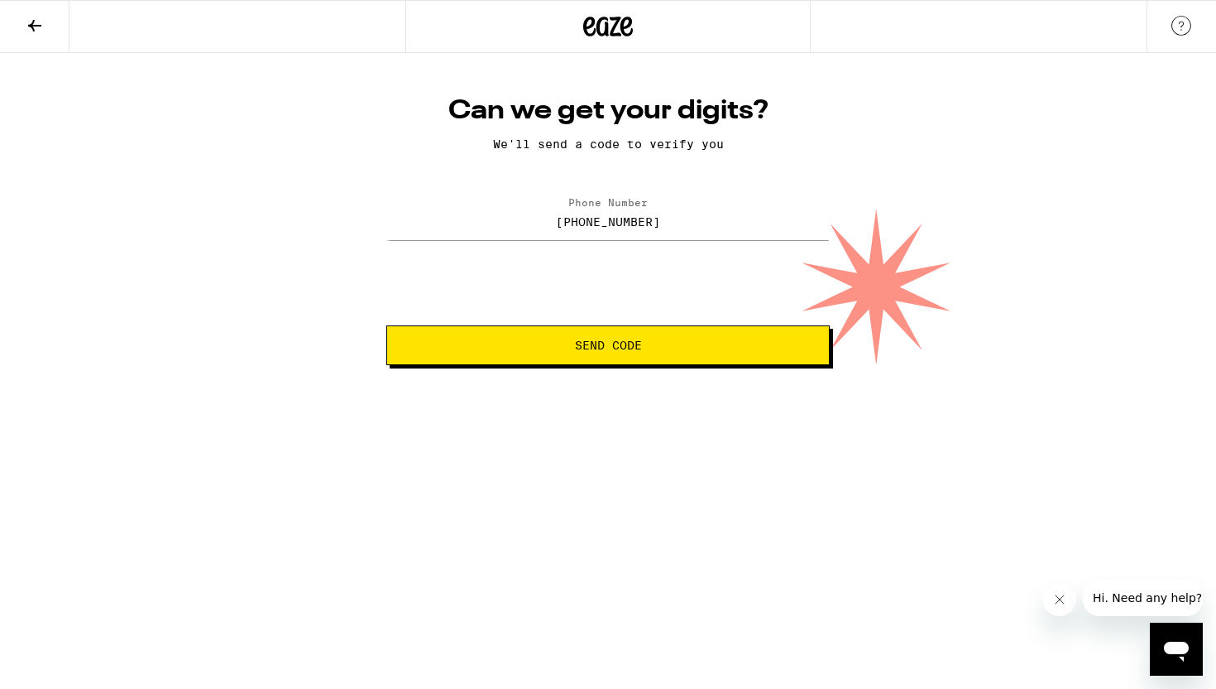
click at [25, 25] on icon at bounding box center [35, 26] width 20 height 20
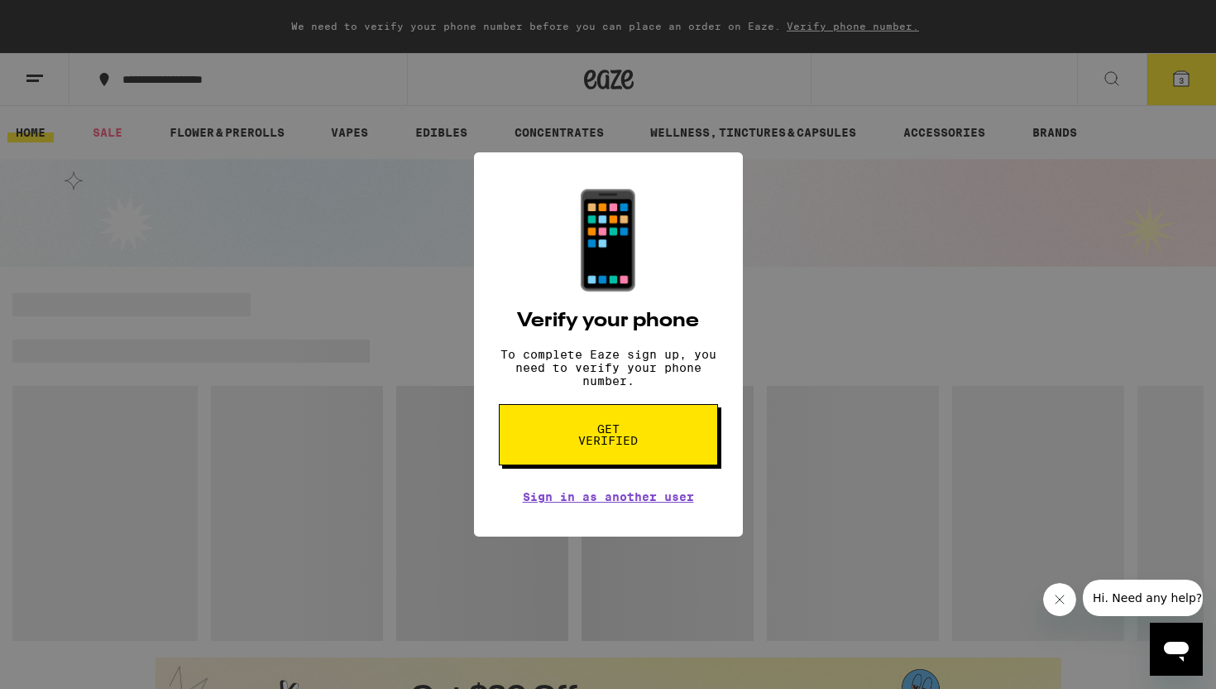
click at [32, 26] on div "📱 Verify your phone To complete Eaze sign up, you need to verify your phone num…" at bounding box center [608, 344] width 1216 height 689
